Goal: Check status

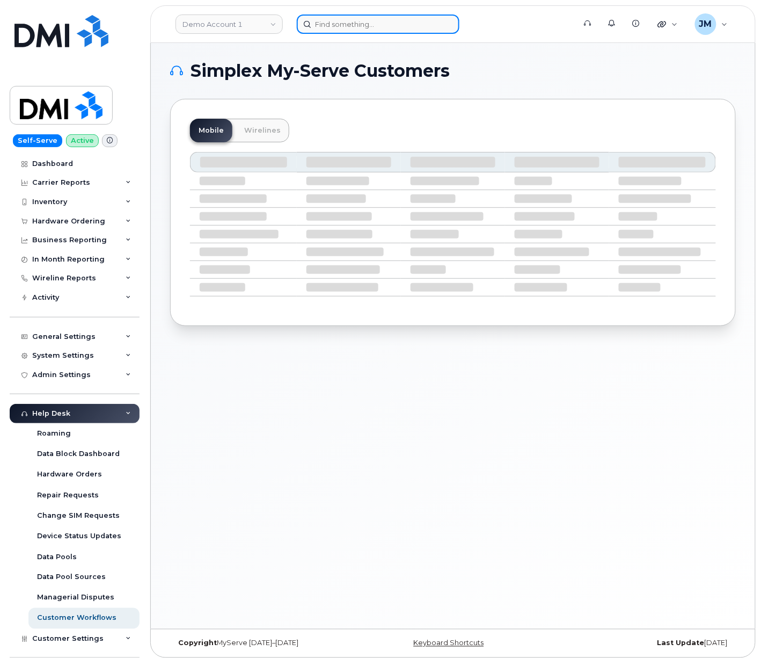
click at [333, 25] on input at bounding box center [378, 23] width 163 height 19
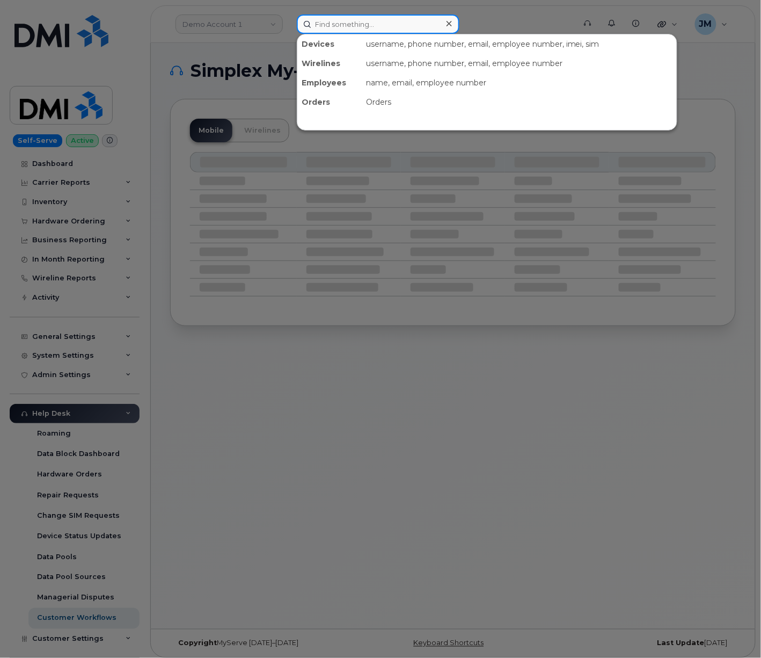
paste input "299687"
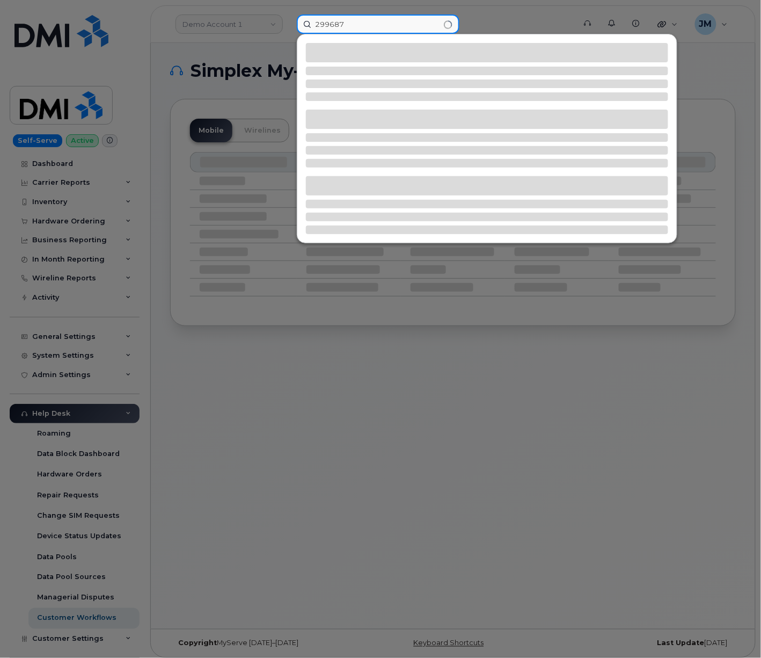
type input "299687"
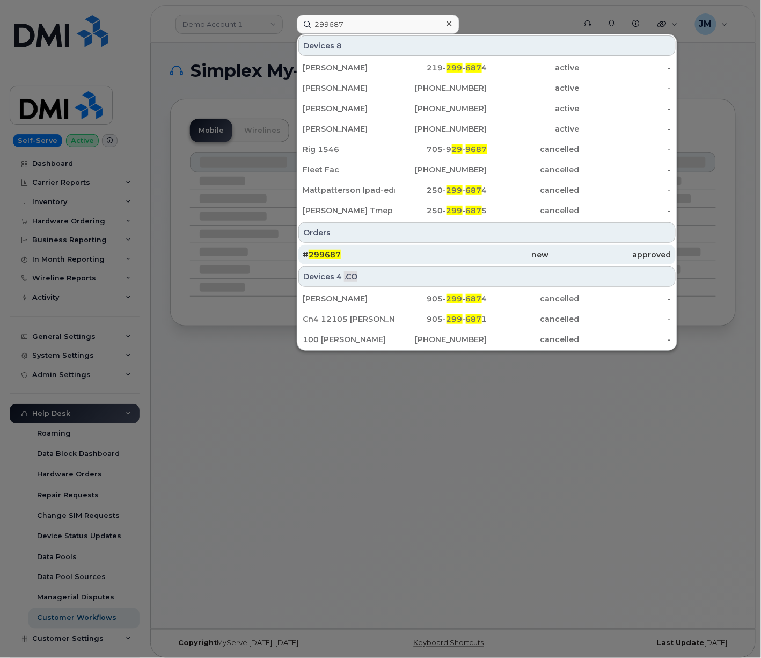
click at [321, 254] on span "299687" at bounding box center [325, 255] width 32 height 10
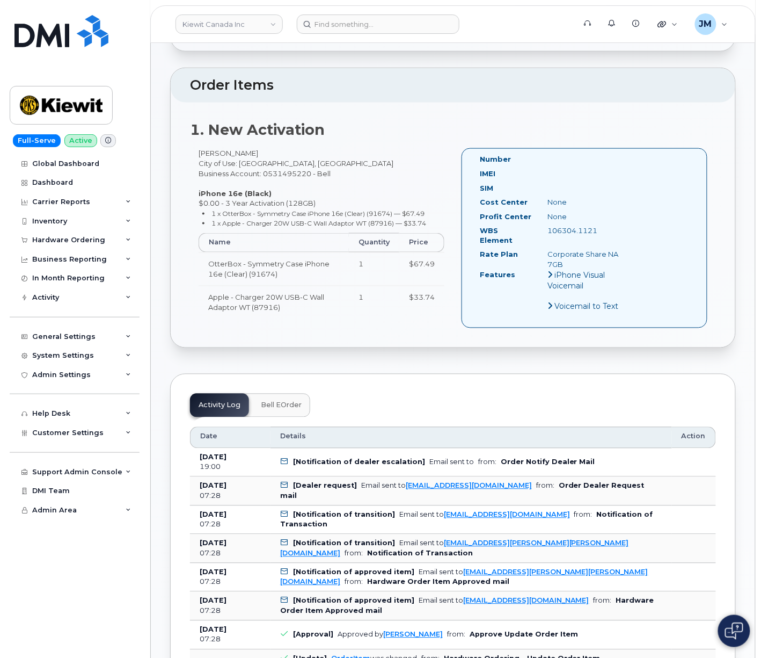
scroll to position [358, 0]
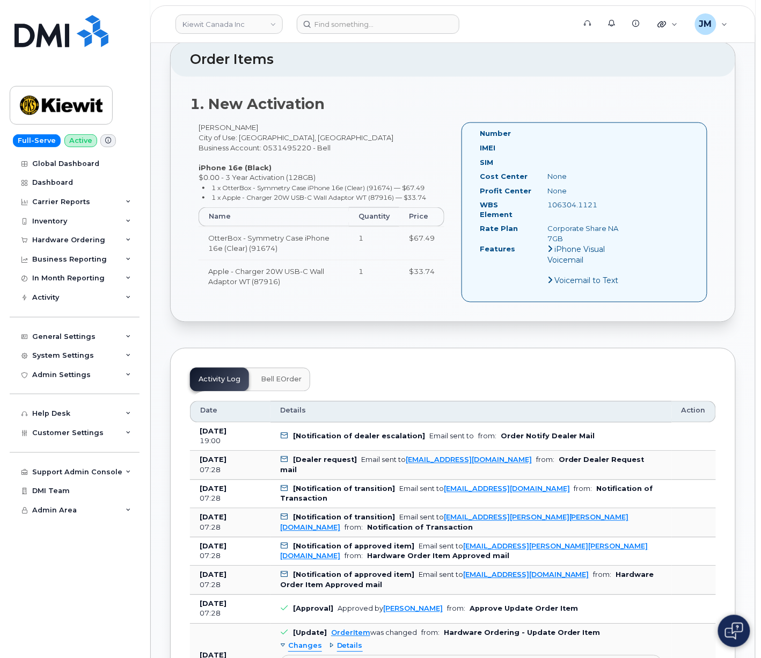
drag, startPoint x: 287, startPoint y: 369, endPoint x: 319, endPoint y: 370, distance: 32.2
click at [287, 375] on span "Bell eOrder" at bounding box center [281, 379] width 41 height 9
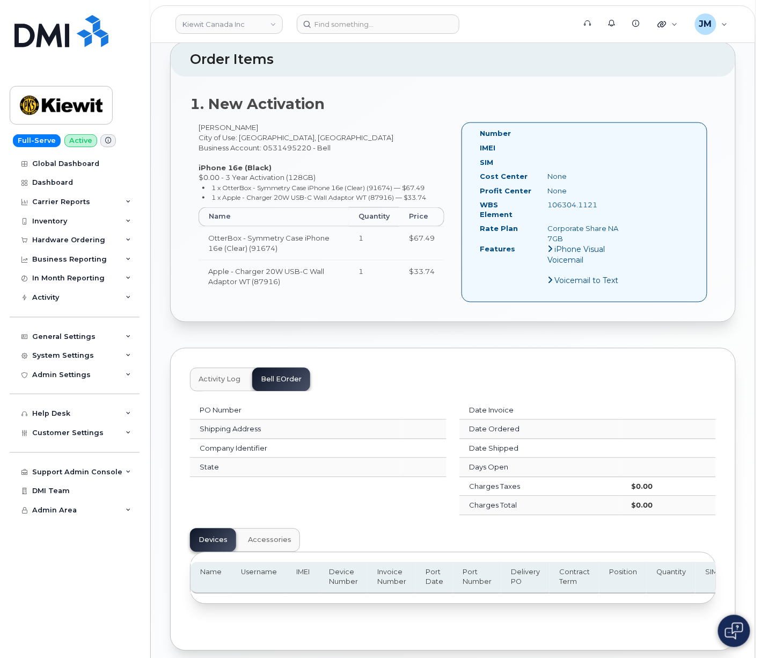
click at [218, 379] on button "Activity Log" at bounding box center [219, 380] width 59 height 24
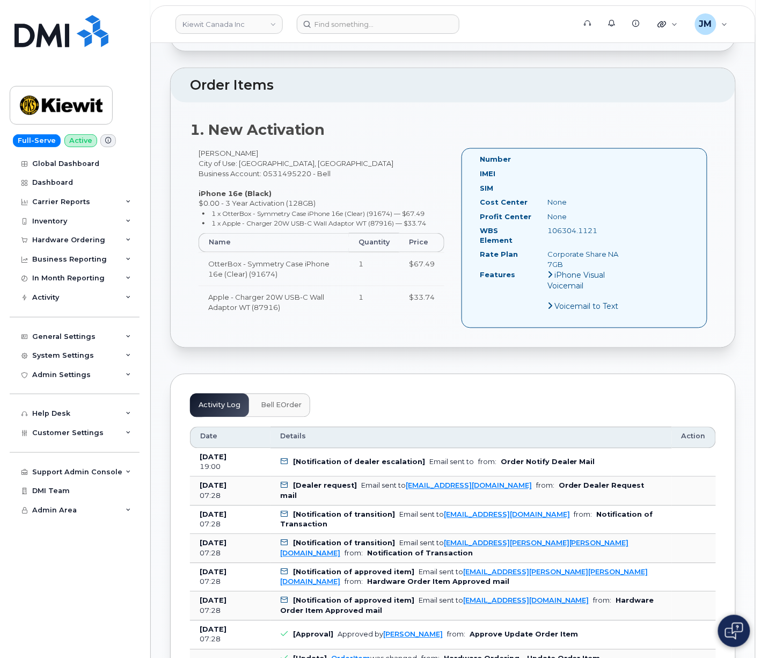
scroll to position [215, 0]
